Goal: Transaction & Acquisition: Purchase product/service

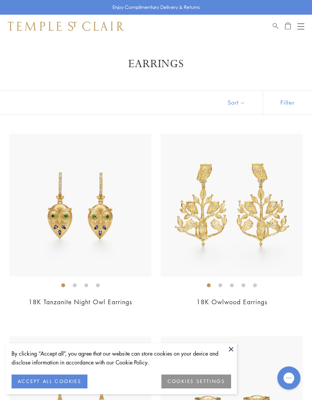
click at [236, 349] on button at bounding box center [232, 349] width 12 height 12
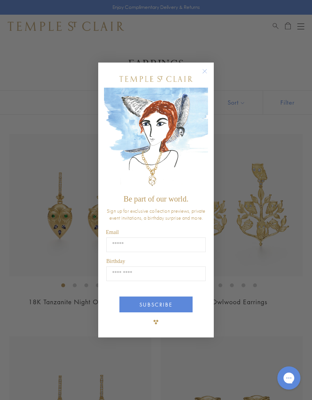
click at [207, 69] on circle "Close dialog" at bounding box center [205, 71] width 9 height 9
